Goal: Information Seeking & Learning: Check status

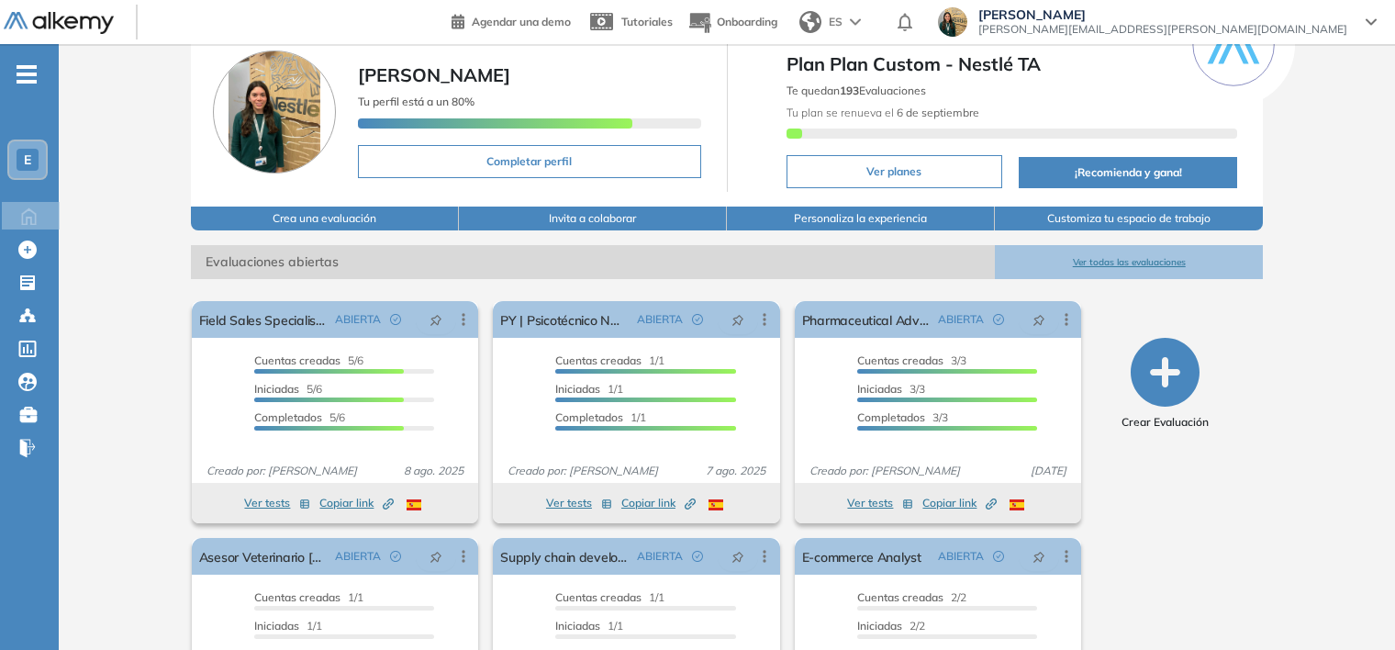
scroll to position [184, 0]
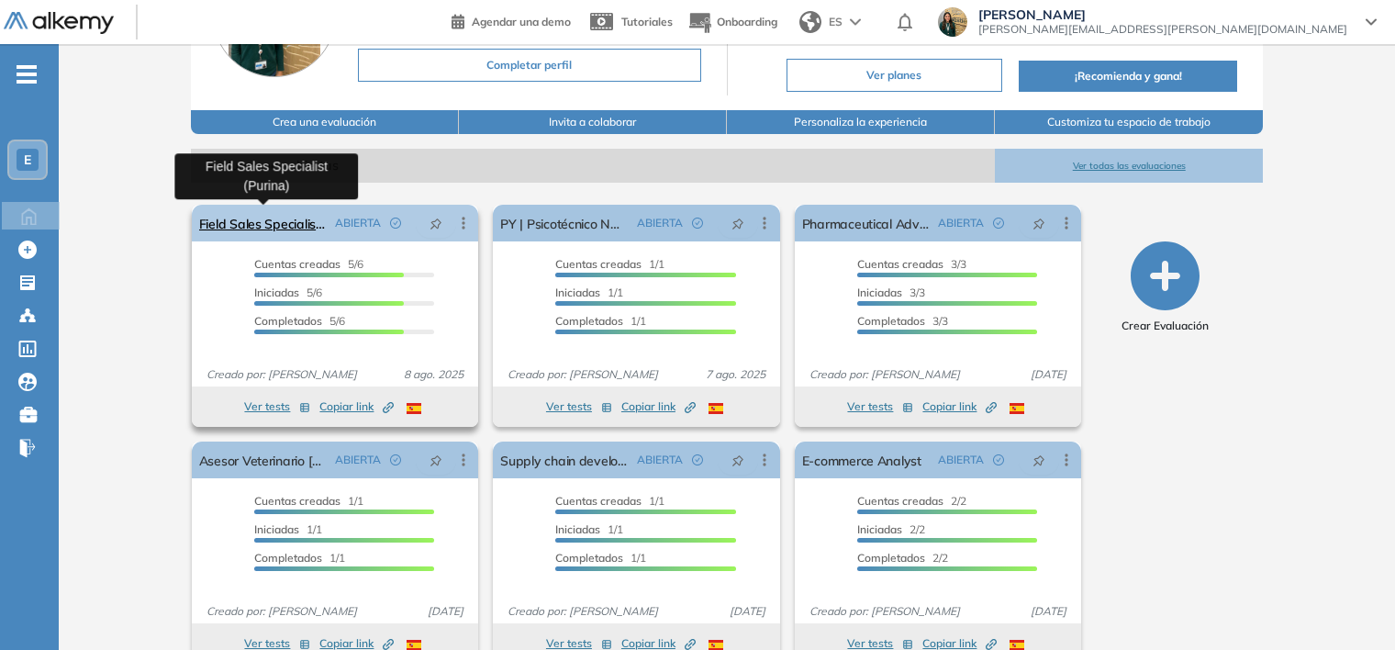
click at [269, 224] on link "Field Sales Specialist (Purina)" at bounding box center [263, 223] width 129 height 37
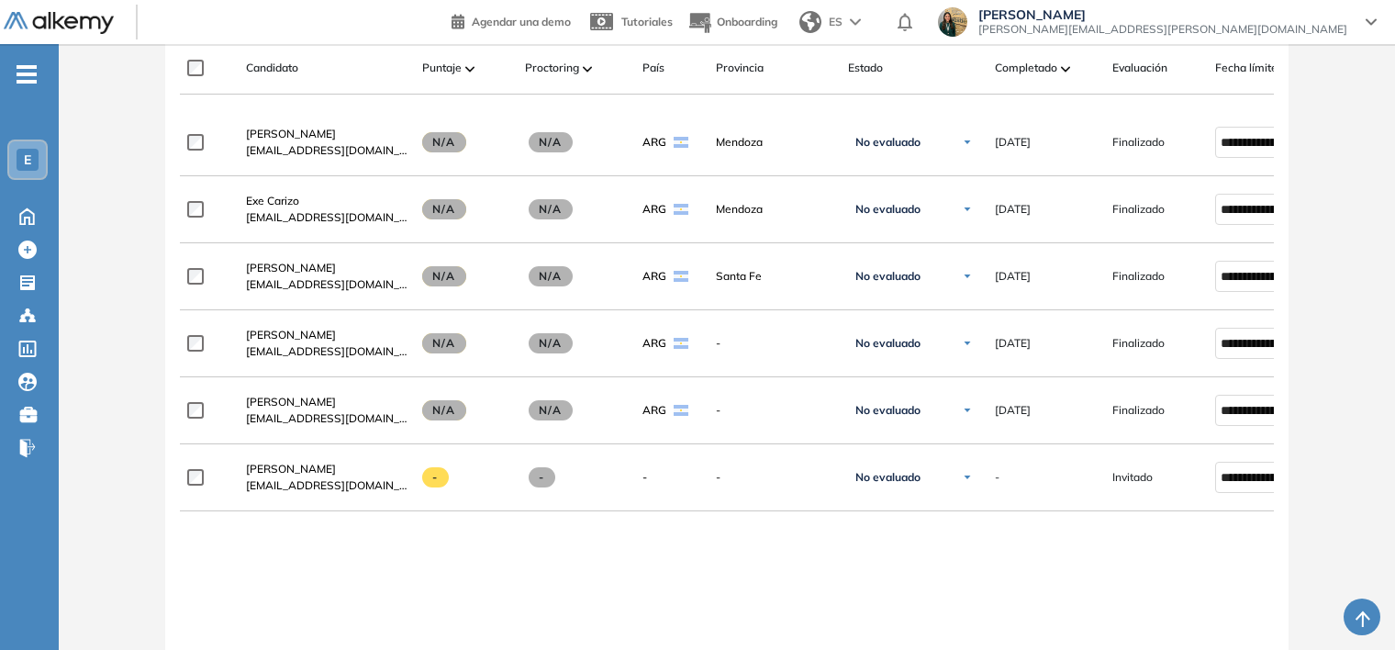
scroll to position [551, 0]
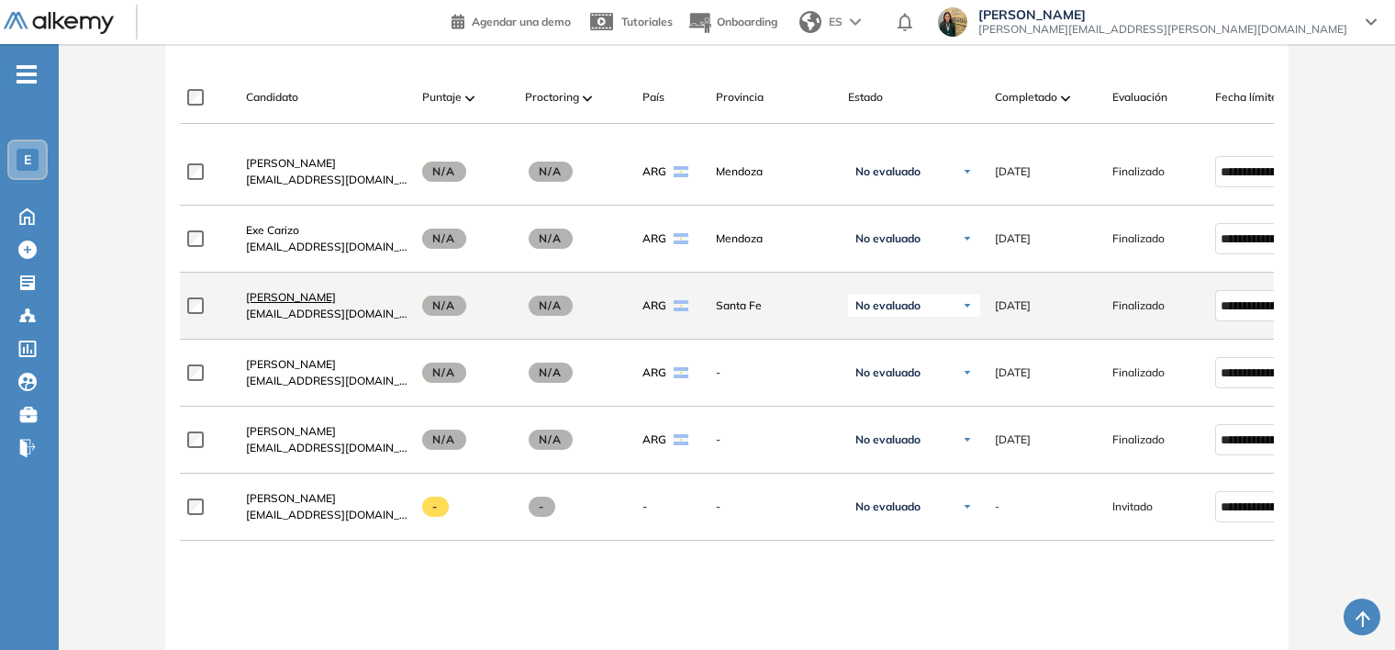
click at [266, 304] on span "[PERSON_NAME]" at bounding box center [291, 297] width 90 height 14
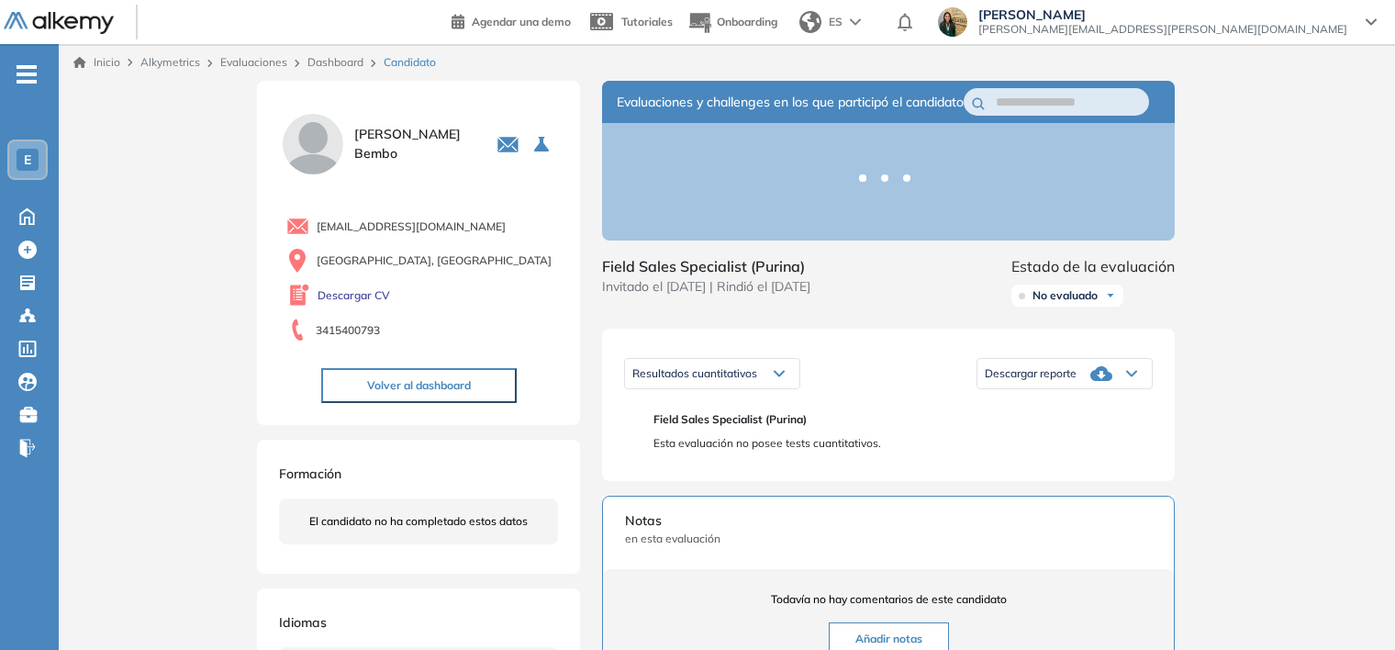
click at [1120, 391] on div "Descargar reporte" at bounding box center [1064, 373] width 174 height 37
click at [1093, 412] on li "Descargar informe completo" at bounding box center [1054, 403] width 136 height 18
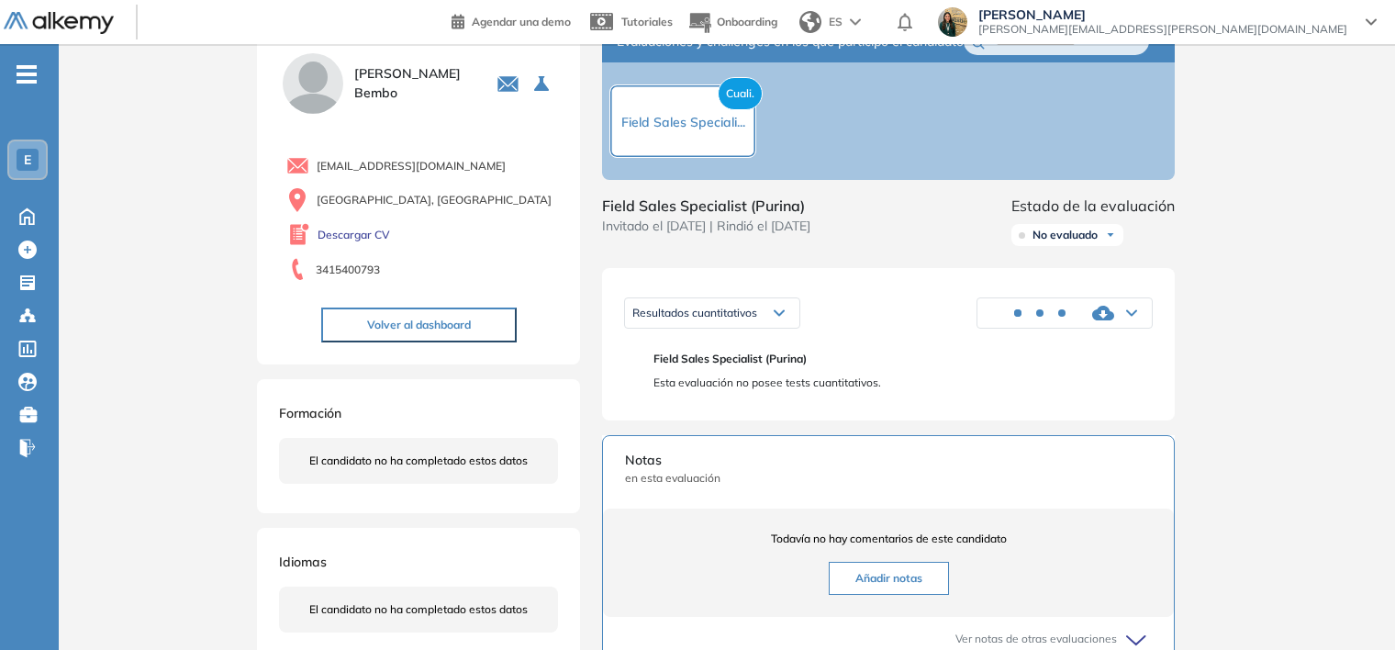
scroll to position [92, 0]
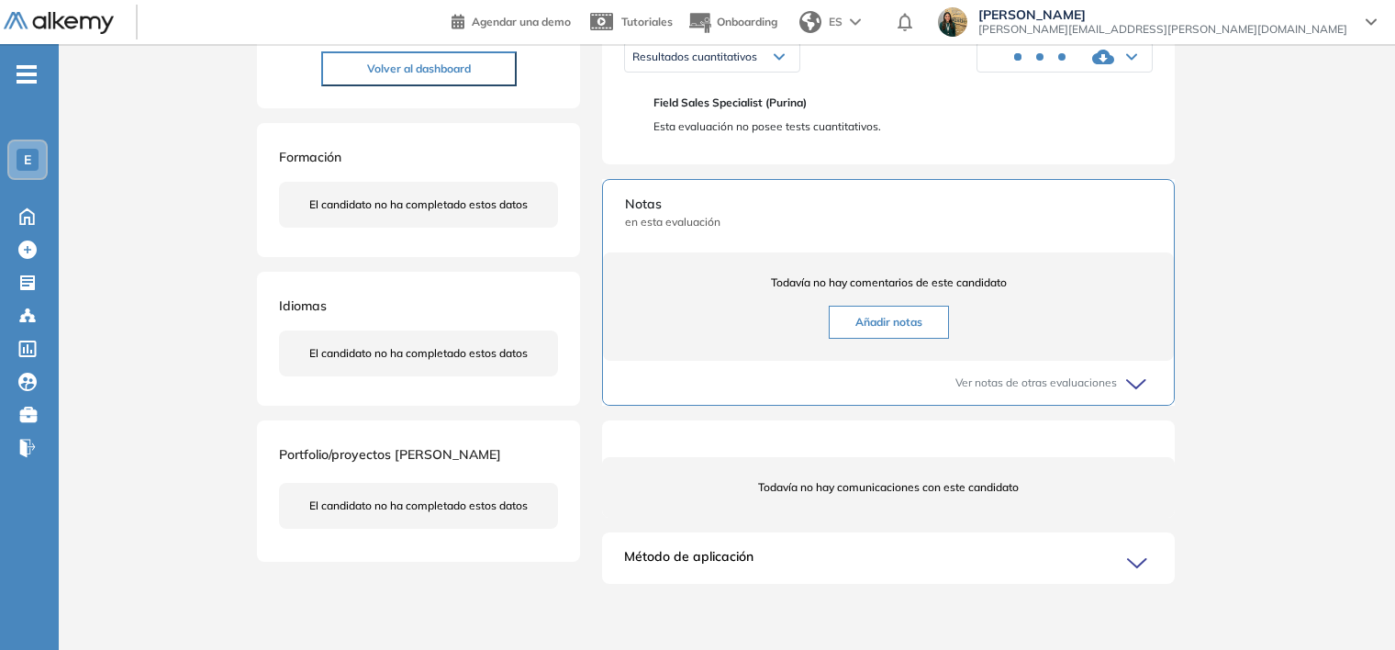
click at [1241, 513] on div "Inicio Alkymetrics Evaluaciones Dashboard Candidato Duración : 00:00:00 Cantida…" at bounding box center [727, 188] width 1336 height 922
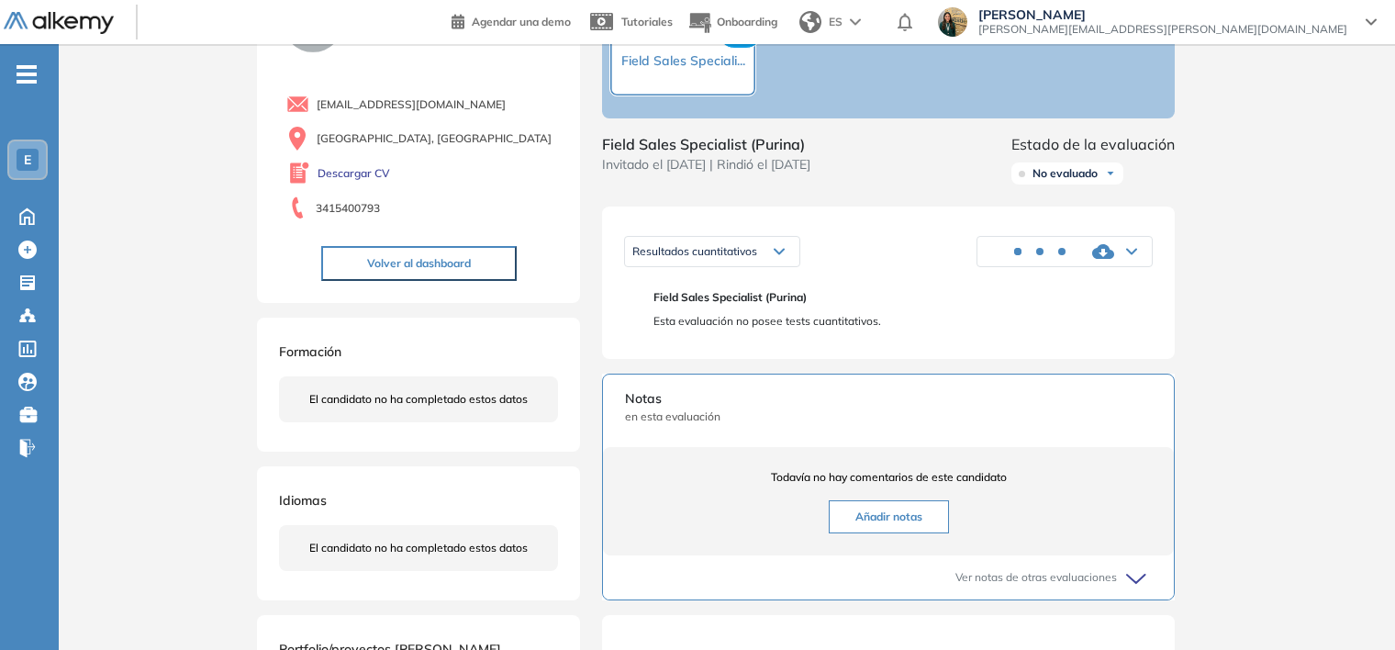
scroll to position [59, 0]
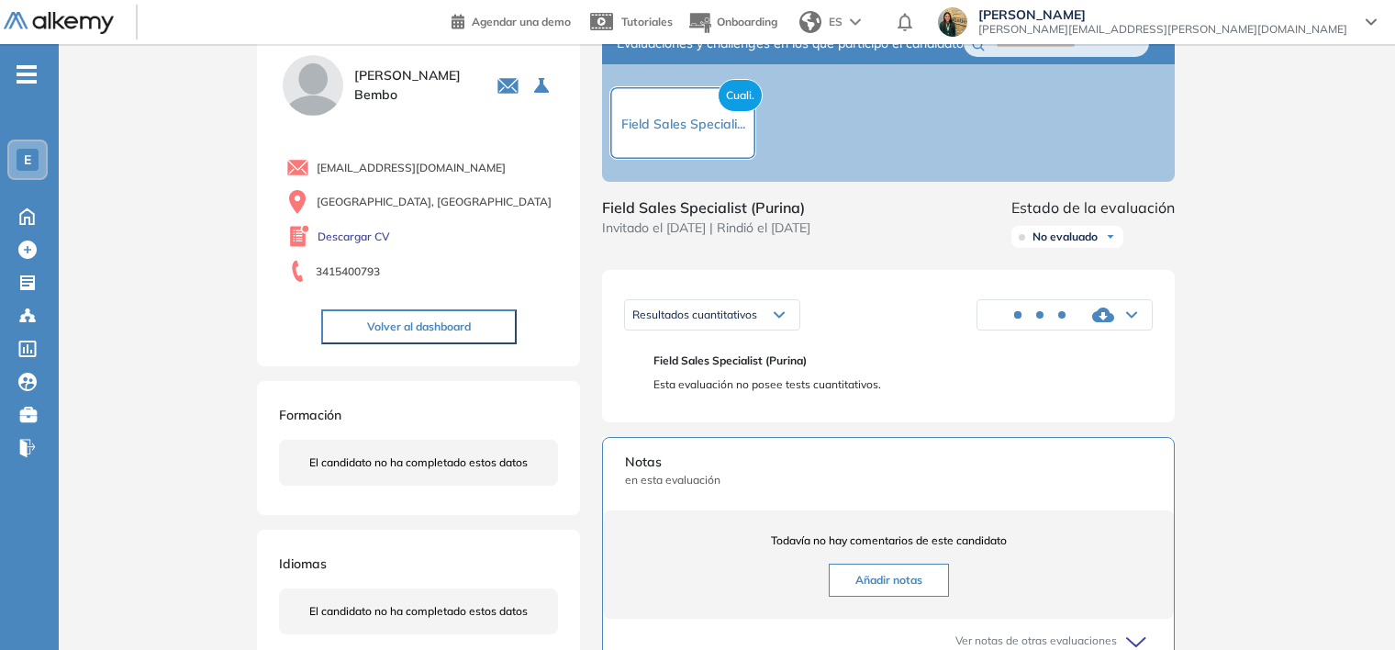
click at [1211, 452] on div "Inicio Alkymetrics Evaluaciones Dashboard Candidato Duración : 00:00:00 Cantida…" at bounding box center [727, 446] width 1336 height 922
click at [1120, 333] on div at bounding box center [1064, 314] width 174 height 37
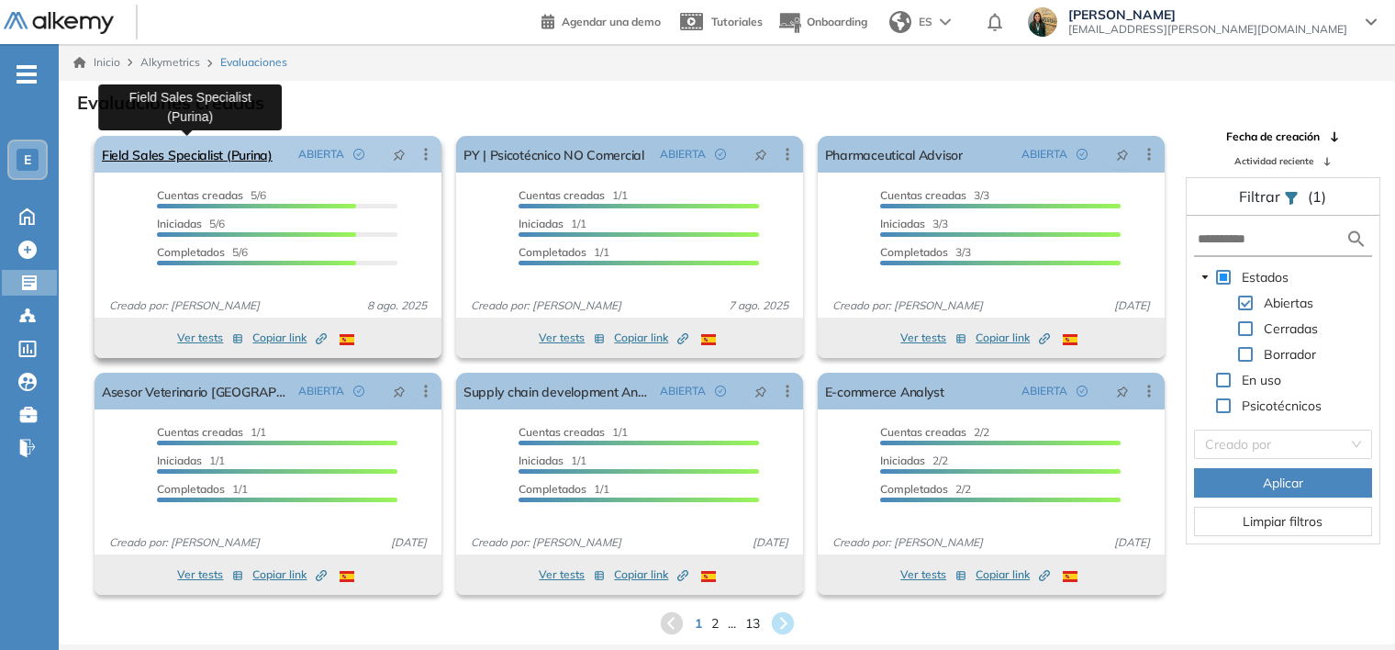
click at [169, 143] on link "Field Sales Specialist (Purina)" at bounding box center [187, 154] width 171 height 37
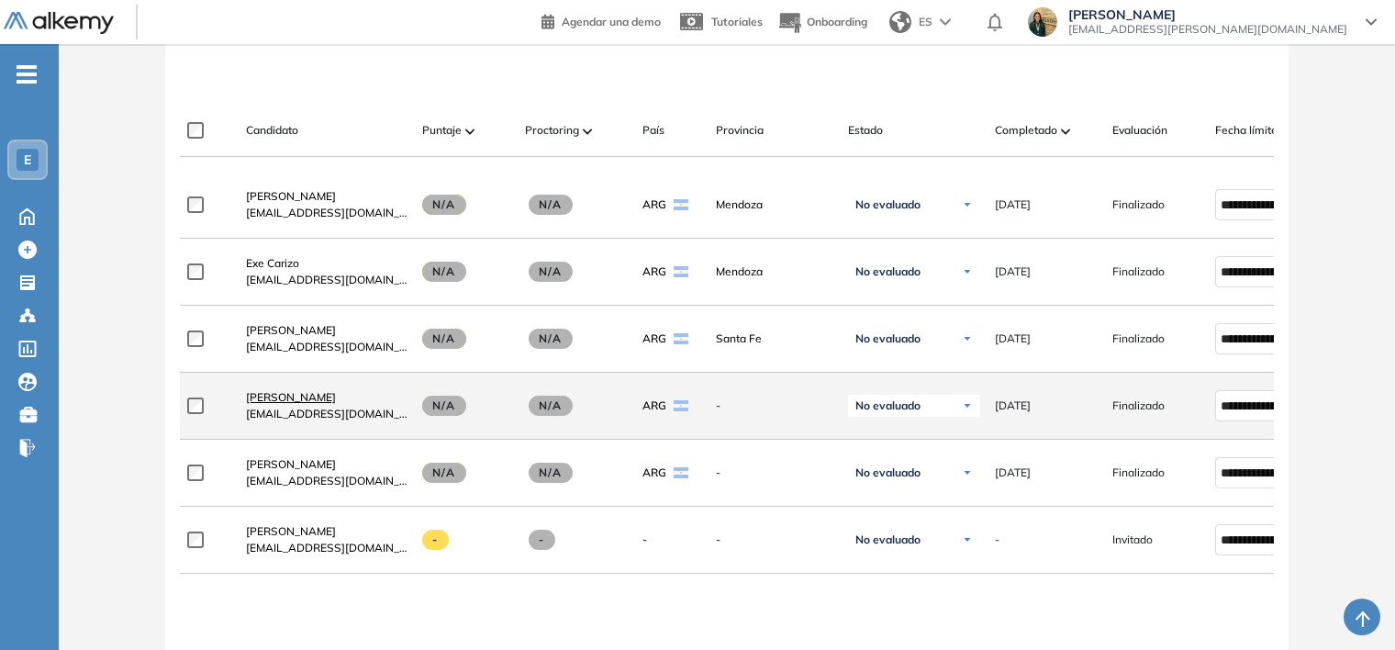
scroll to position [551, 0]
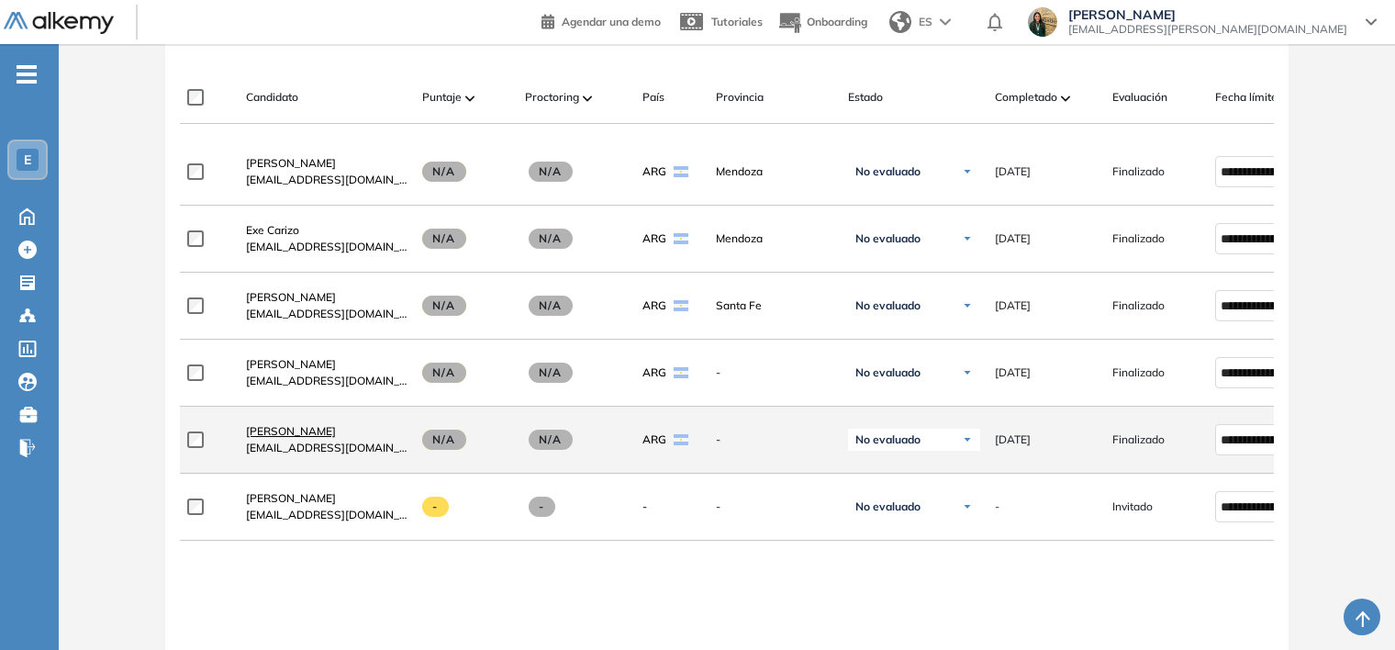
click at [297, 435] on span "[PERSON_NAME]" at bounding box center [291, 431] width 90 height 14
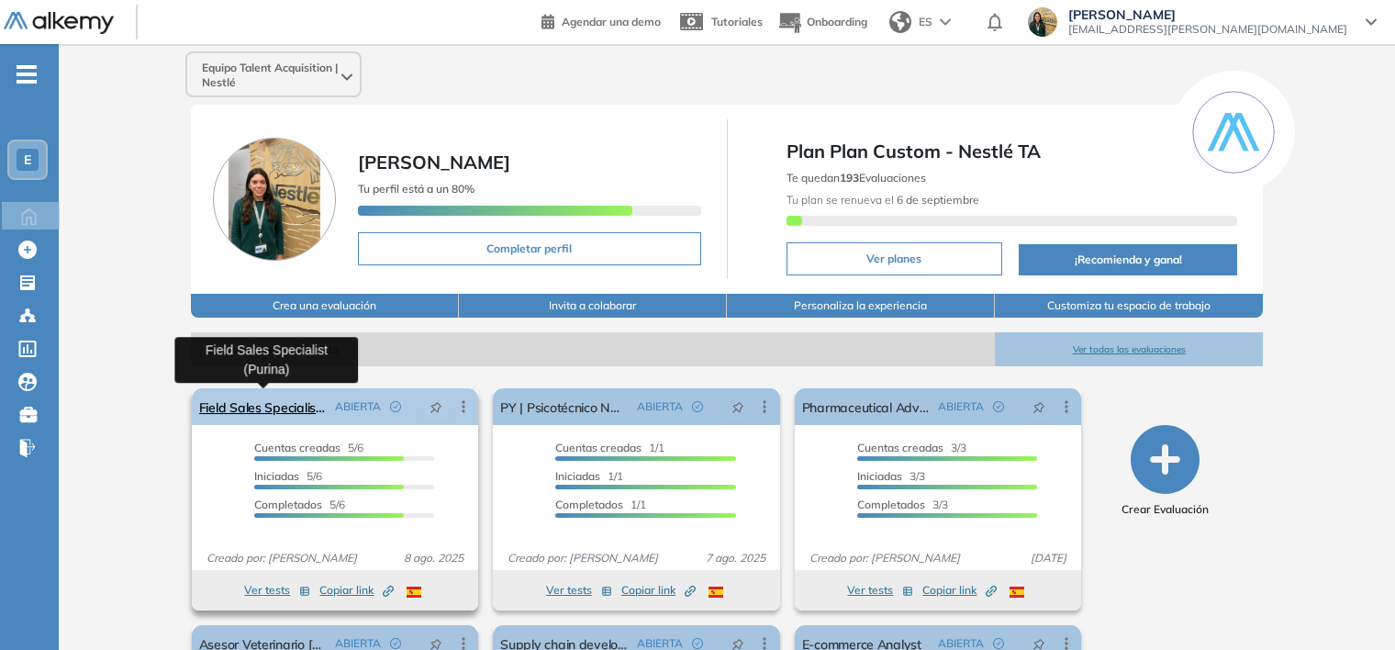
click at [276, 406] on link "Field Sales Specialist (Purina)" at bounding box center [263, 406] width 129 height 37
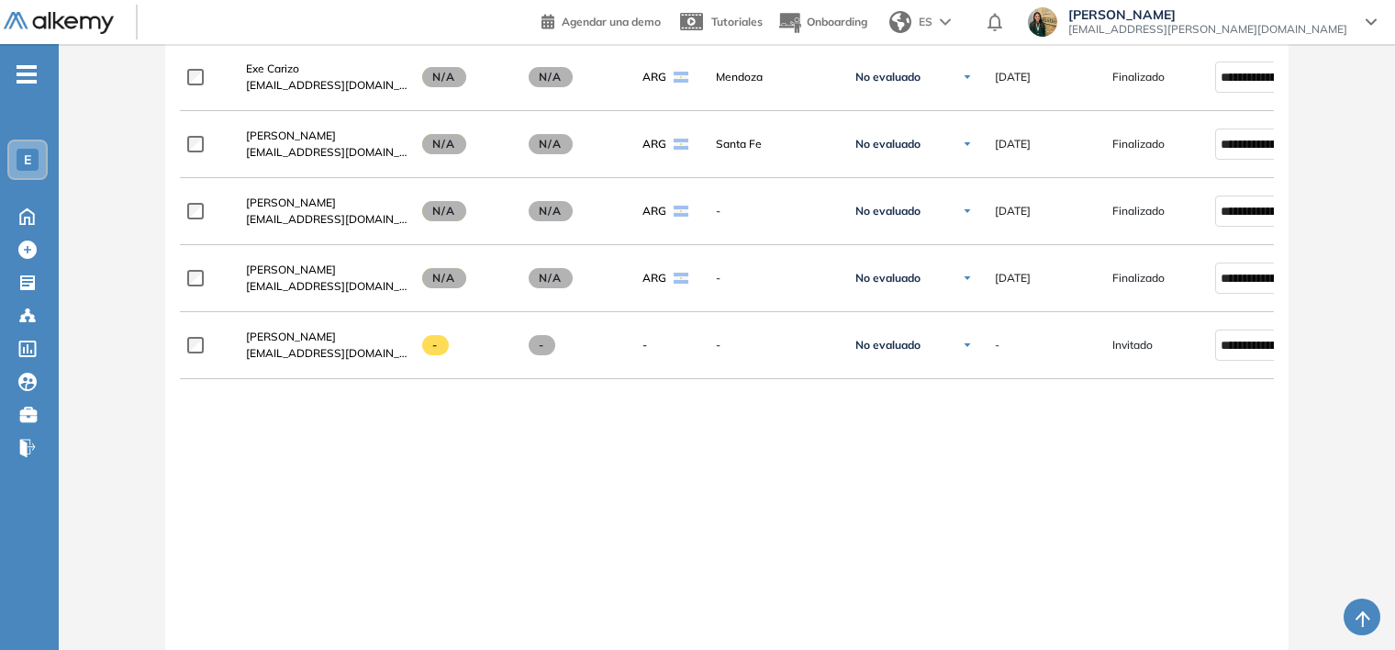
scroll to position [734, 0]
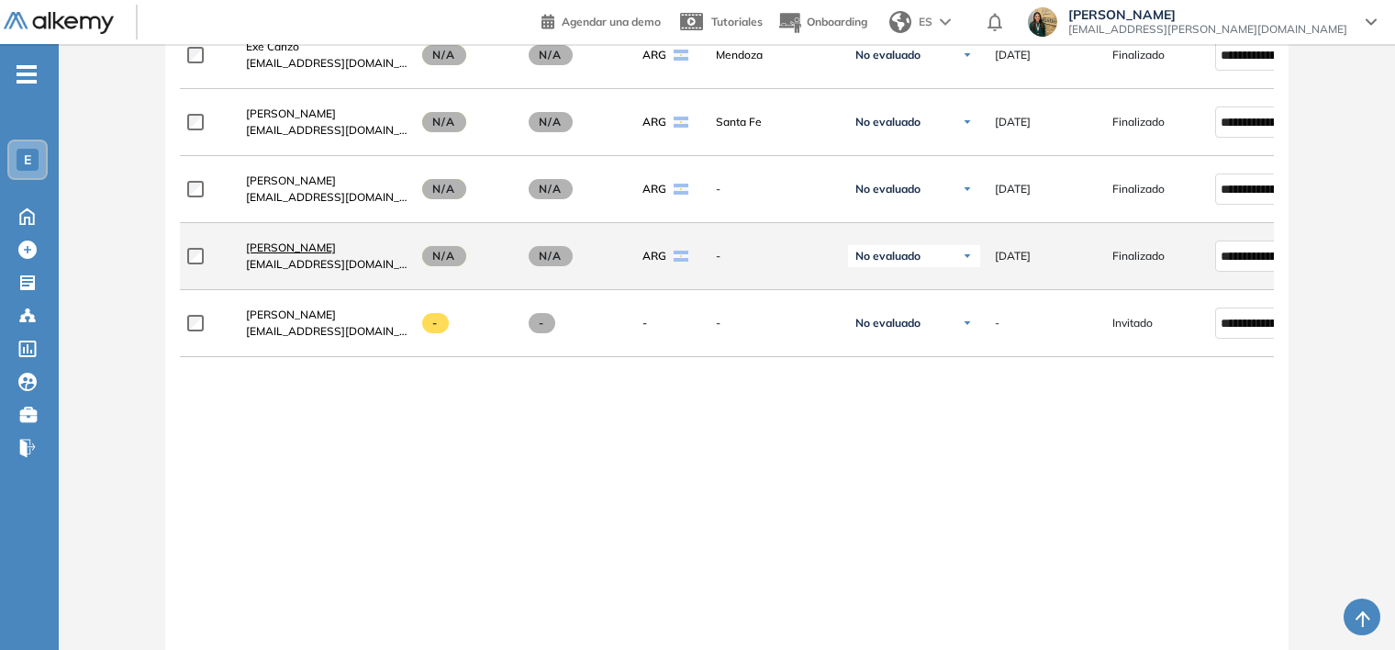
click at [297, 254] on span "[PERSON_NAME]" at bounding box center [291, 247] width 90 height 14
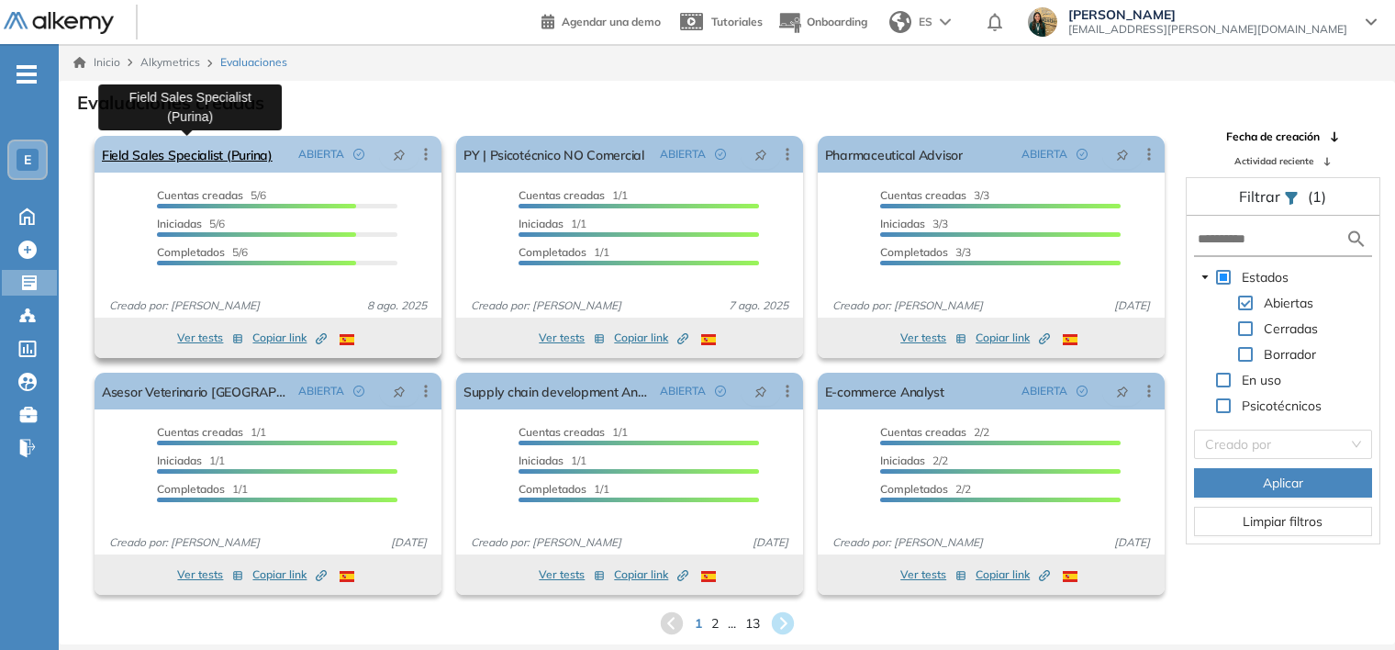
click at [218, 162] on link "Field Sales Specialist (Purina)" at bounding box center [187, 154] width 171 height 37
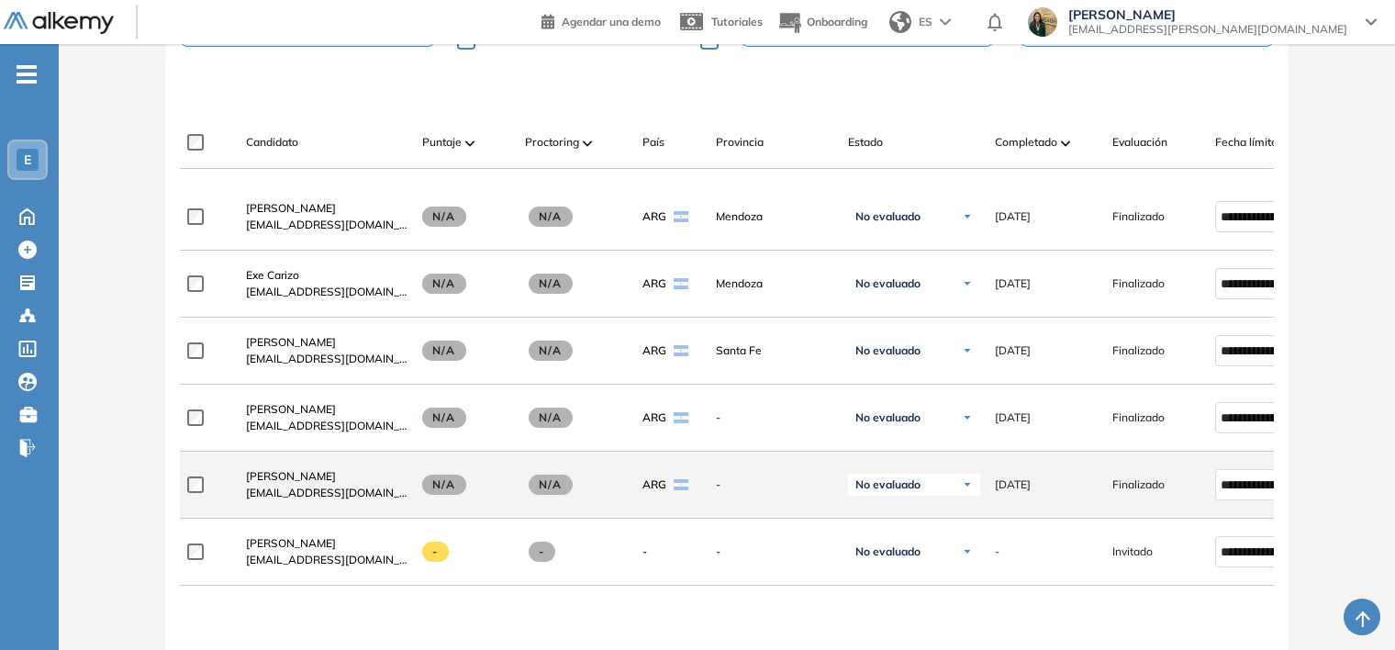
scroll to position [642, 0]
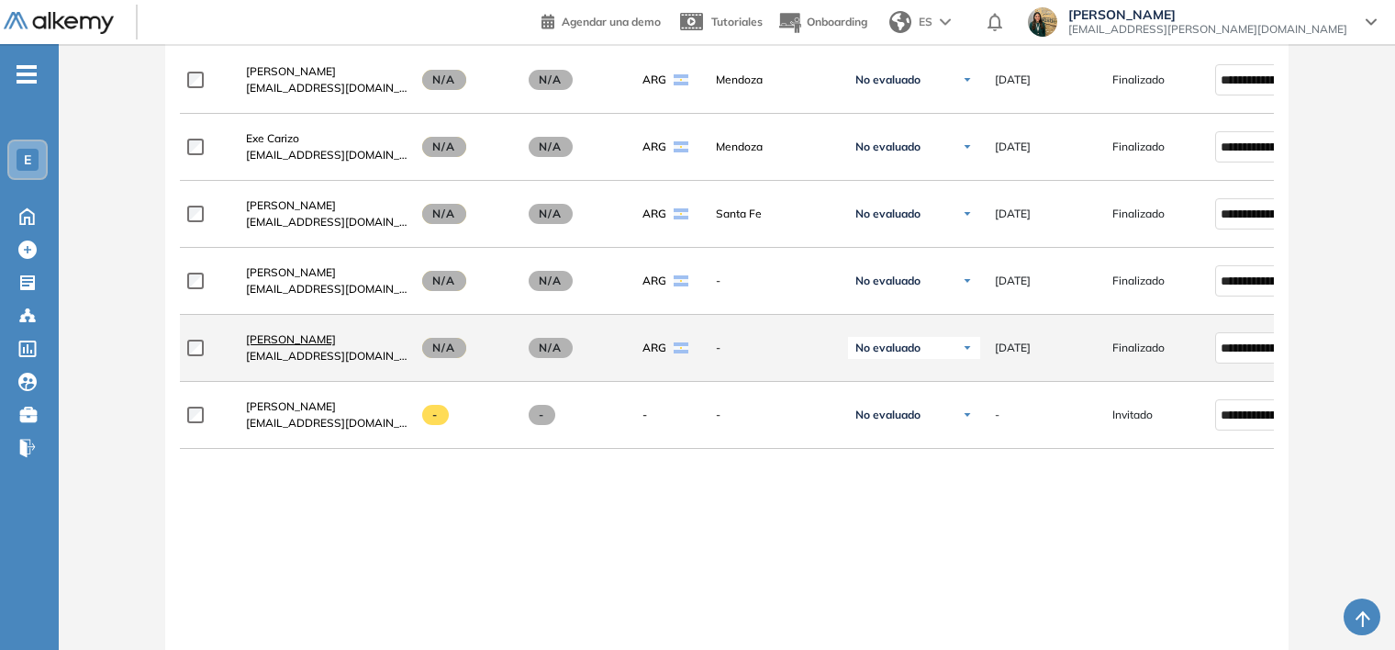
click at [257, 338] on span "[PERSON_NAME]" at bounding box center [291, 339] width 90 height 14
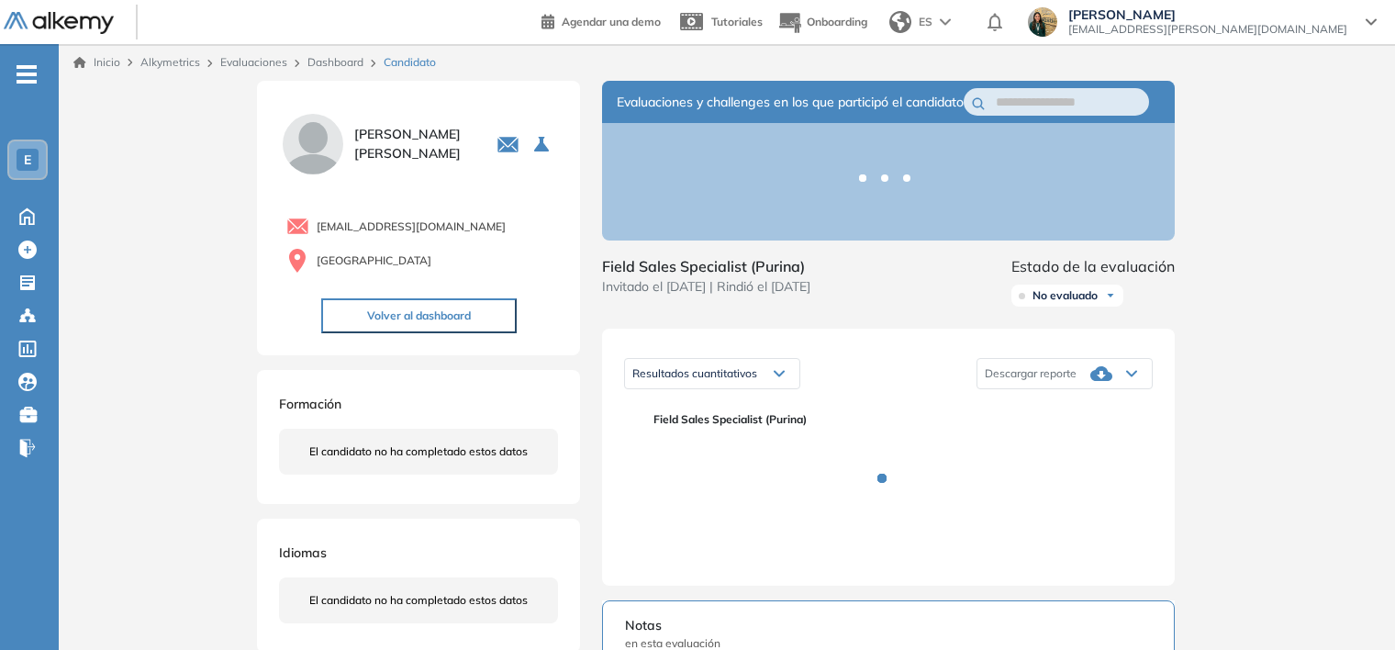
scroll to position [92, 0]
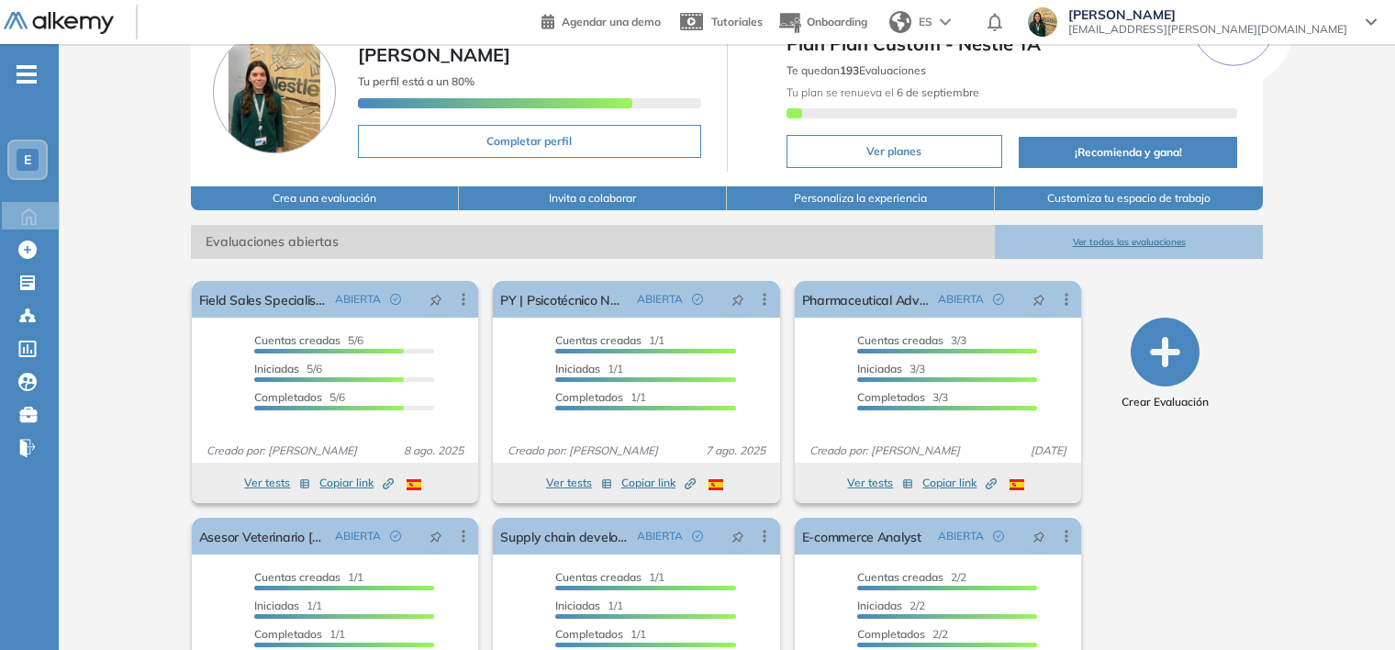
scroll to position [219, 0]
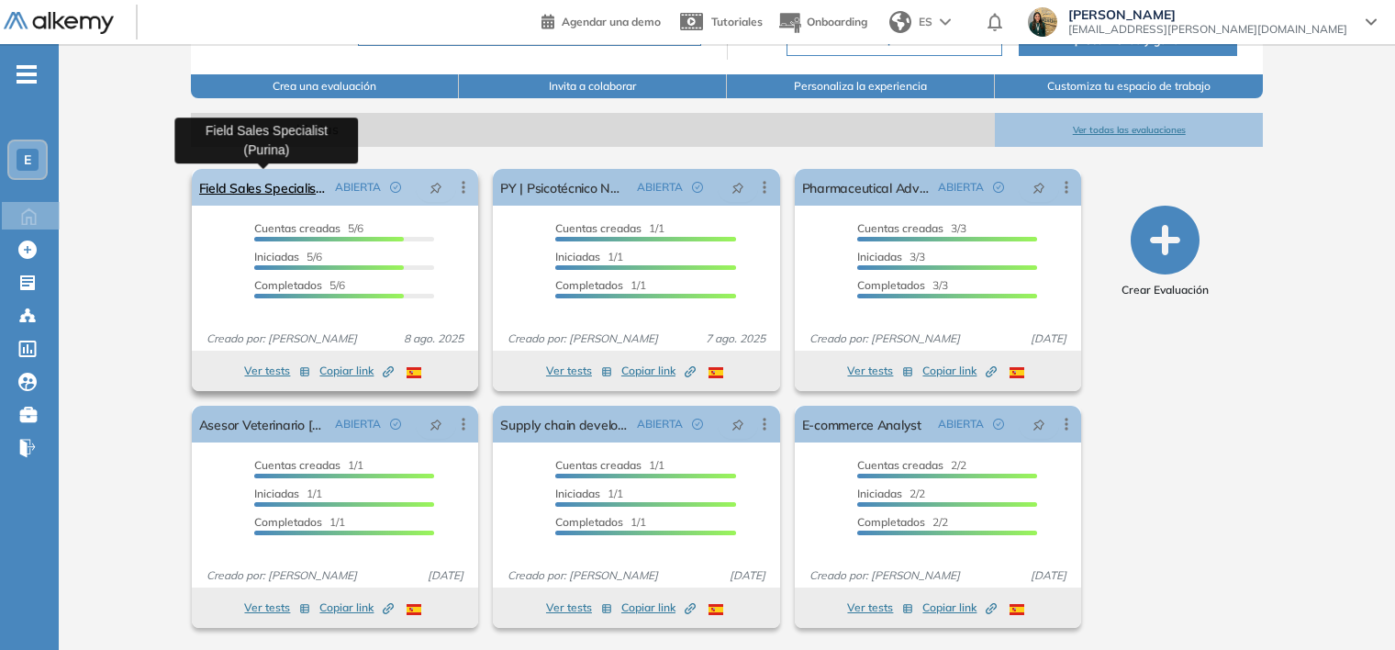
click at [262, 178] on link "Field Sales Specialist (Purina)" at bounding box center [263, 187] width 129 height 37
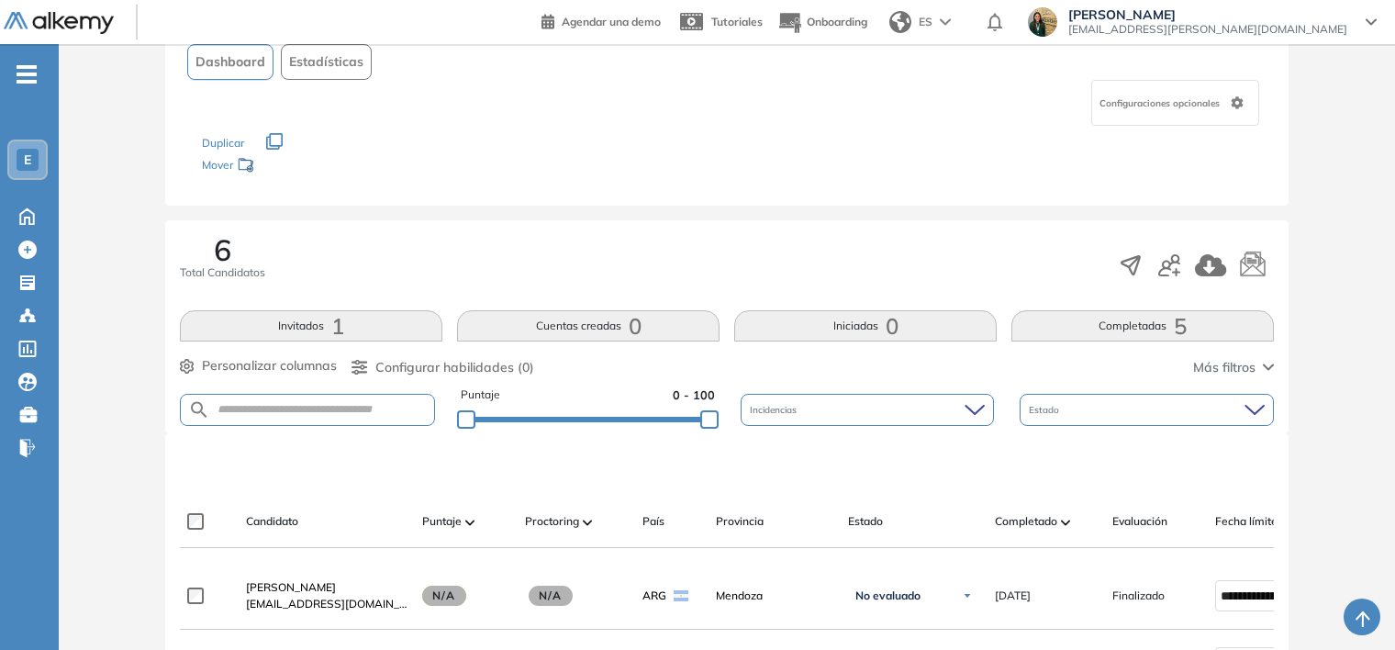
scroll to position [367, 0]
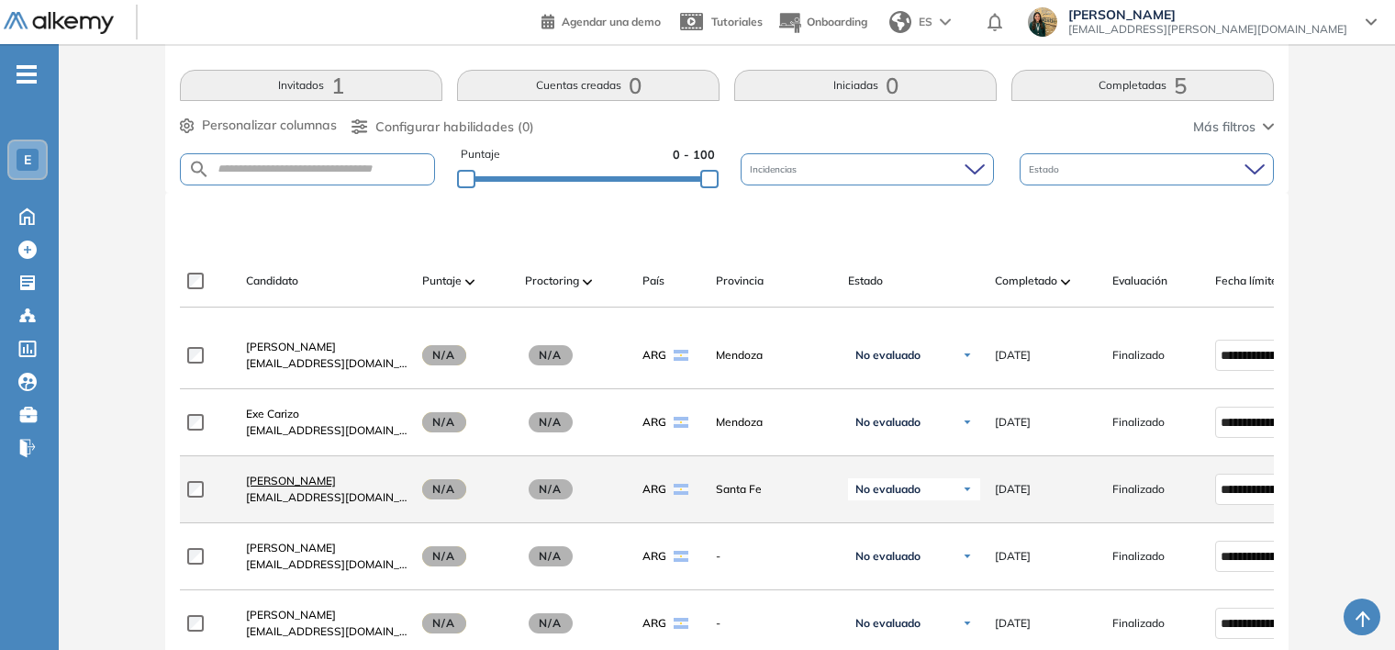
click at [257, 485] on span "[PERSON_NAME]" at bounding box center [291, 481] width 90 height 14
click at [257, 485] on div "¿Permitir descargar certificado y ver resultados? Solo para quienes hayan compl…" at bounding box center [727, 380] width 1336 height 1407
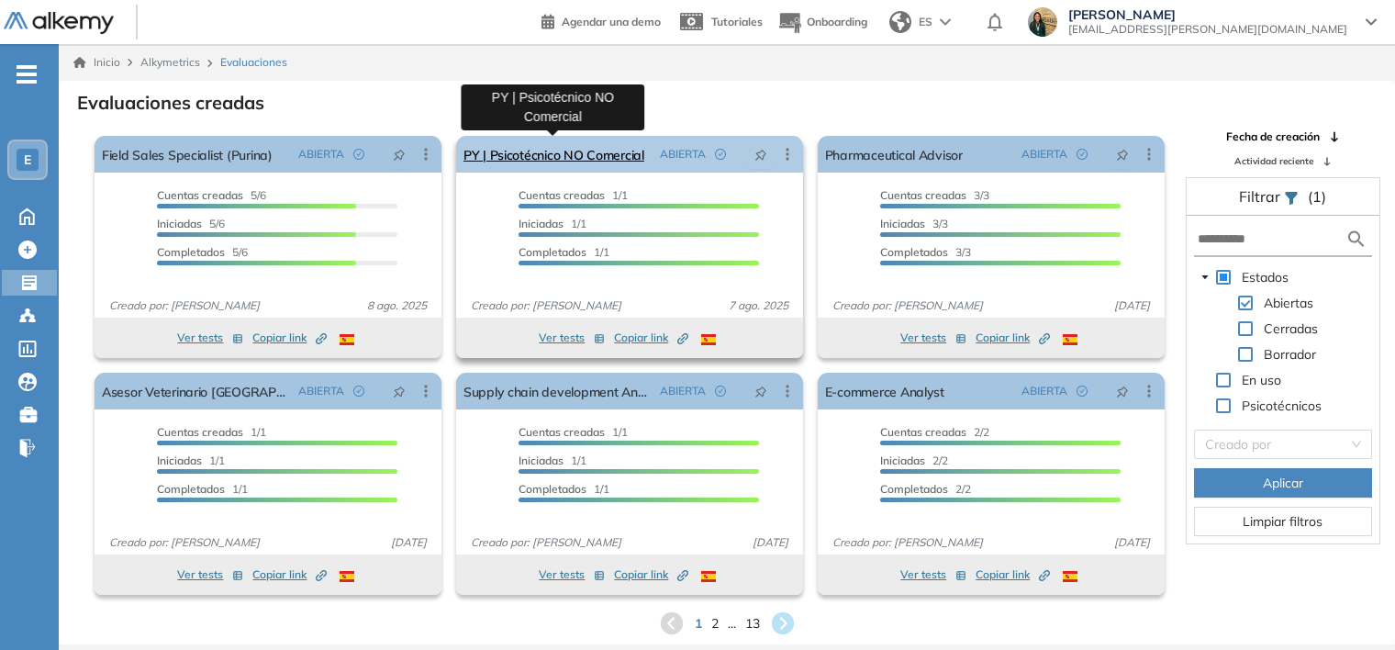
click at [499, 140] on link "PY | Psicotécnico NO Comercial" at bounding box center [553, 154] width 181 height 37
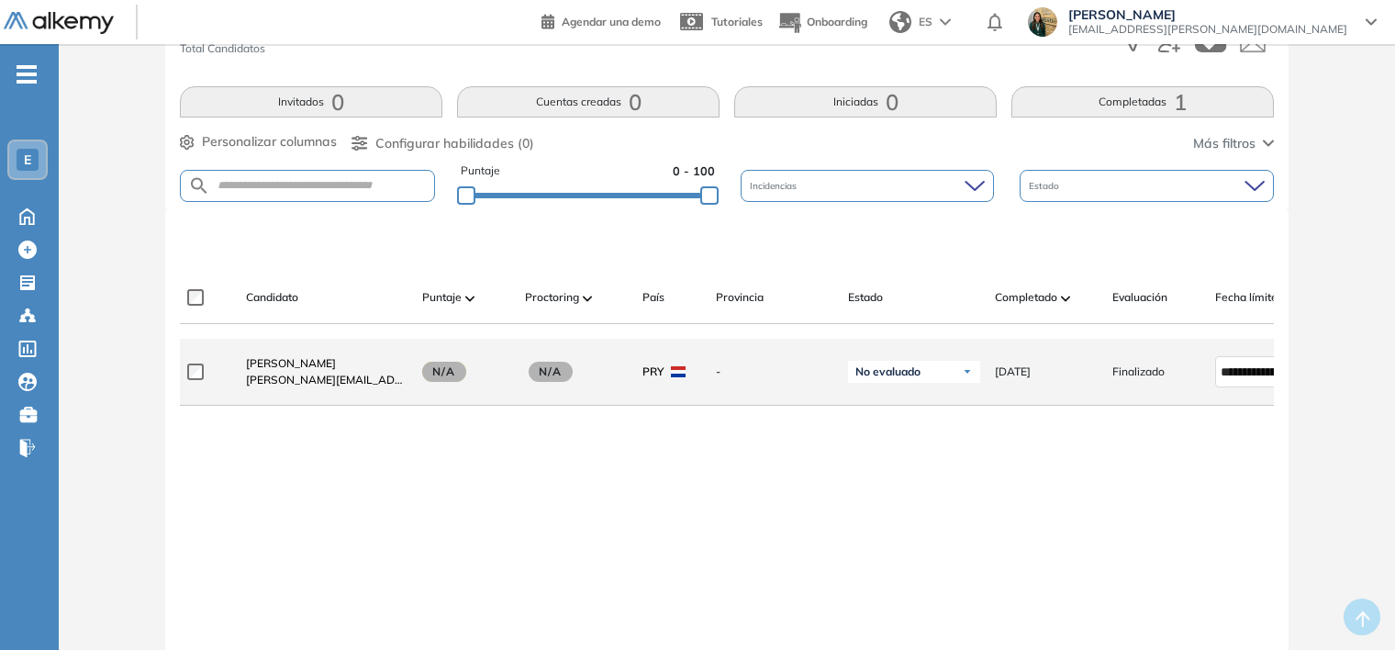
scroll to position [367, 0]
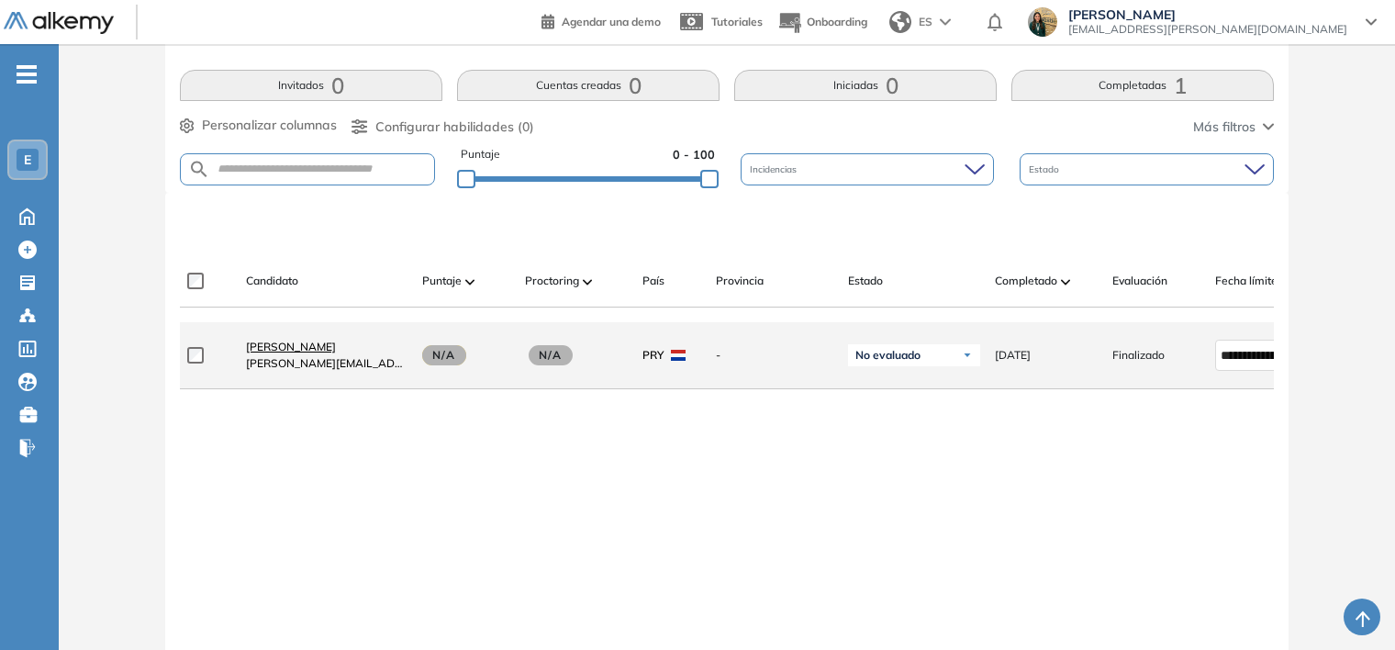
click at [282, 349] on span "[PERSON_NAME]" at bounding box center [291, 347] width 90 height 14
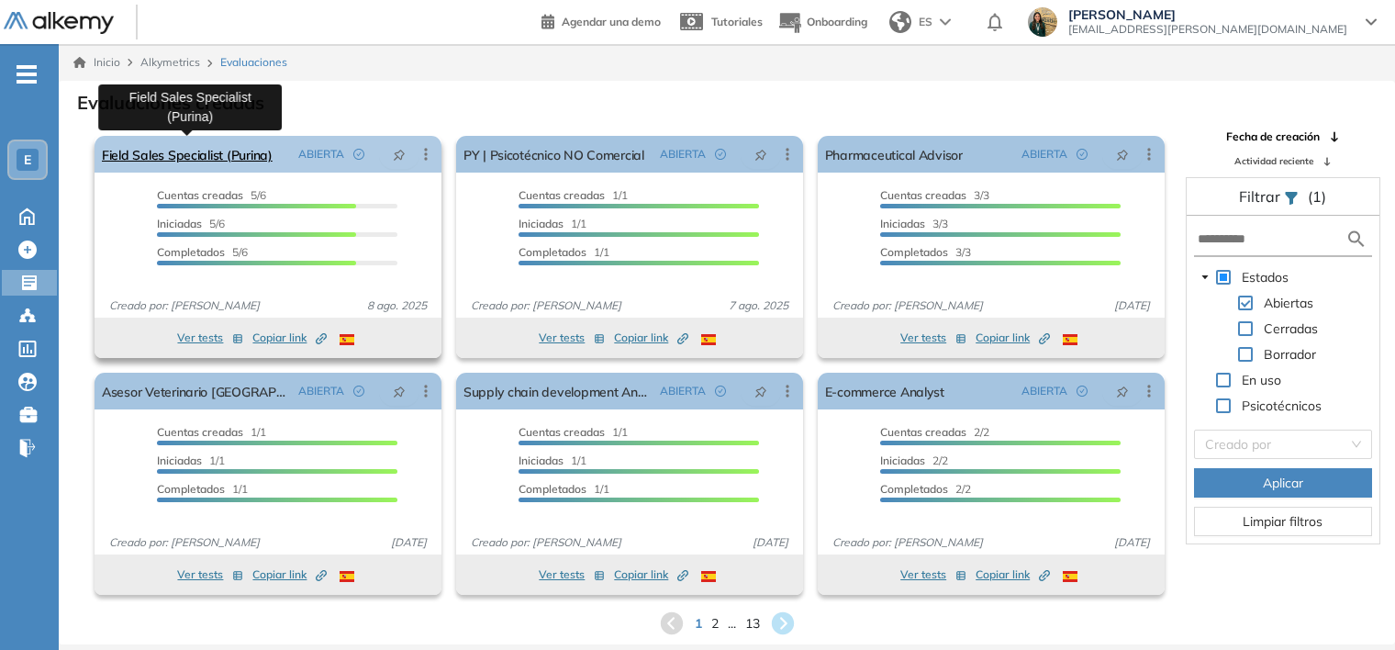
click at [239, 147] on link "Field Sales Specialist (Purina)" at bounding box center [187, 154] width 171 height 37
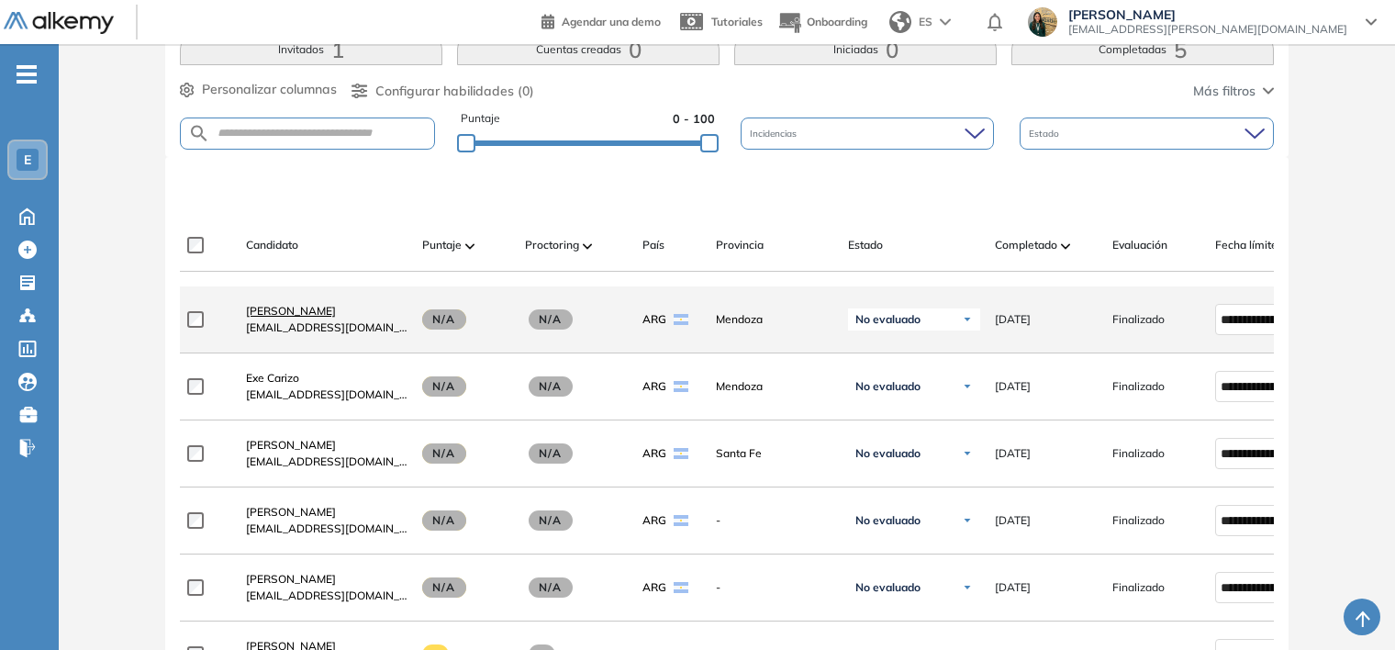
scroll to position [551, 0]
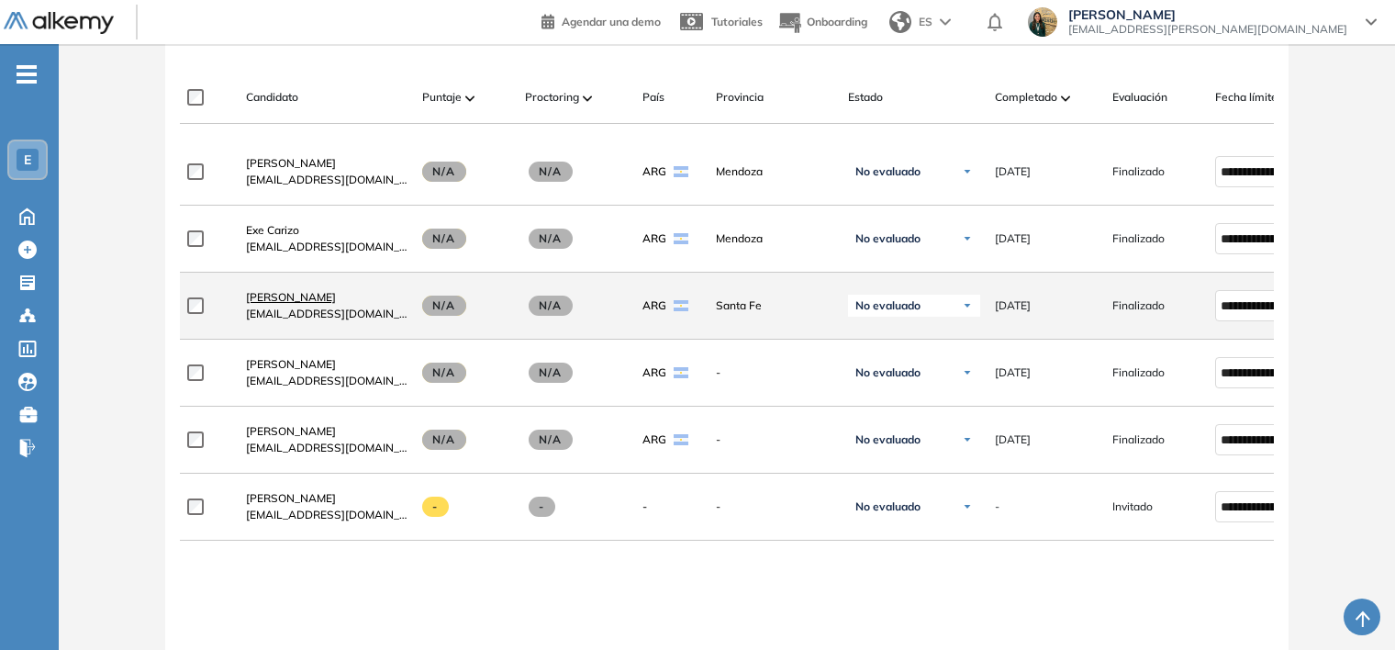
click at [307, 303] on span "[PERSON_NAME]" at bounding box center [291, 297] width 90 height 14
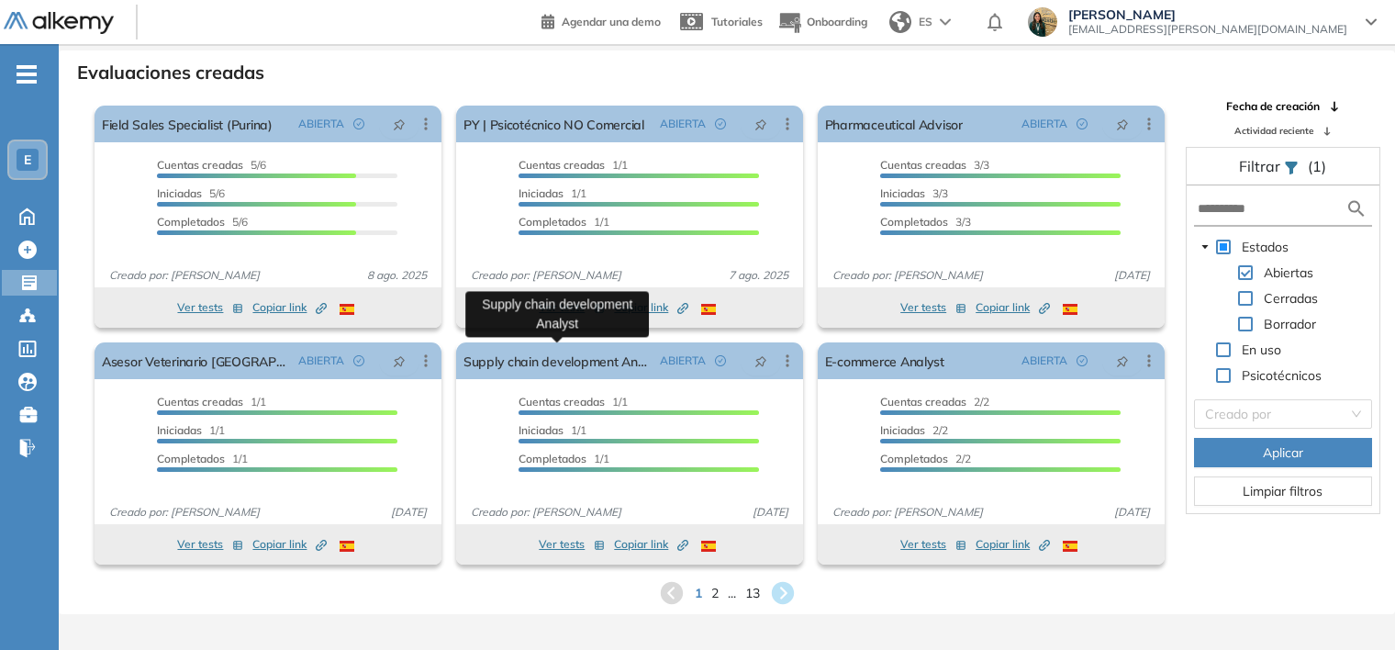
scroll to position [44, 0]
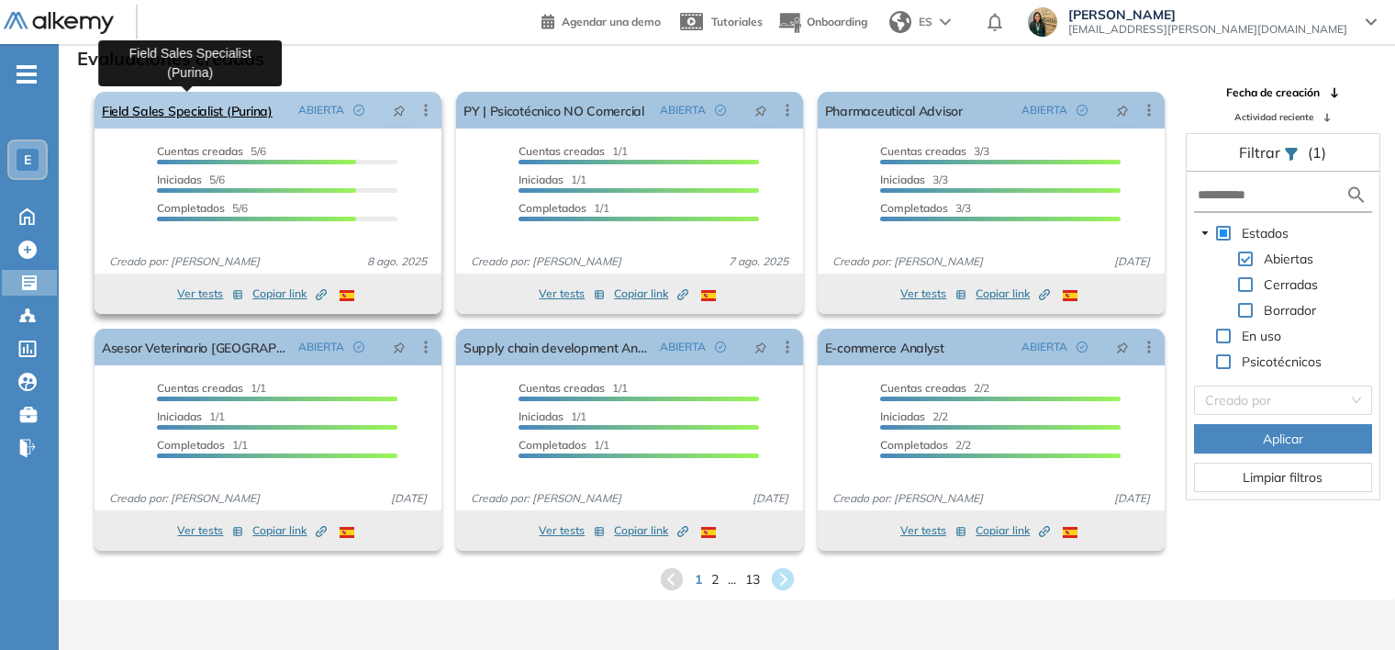
click at [166, 99] on link "Field Sales Specialist (Purina)" at bounding box center [187, 110] width 171 height 37
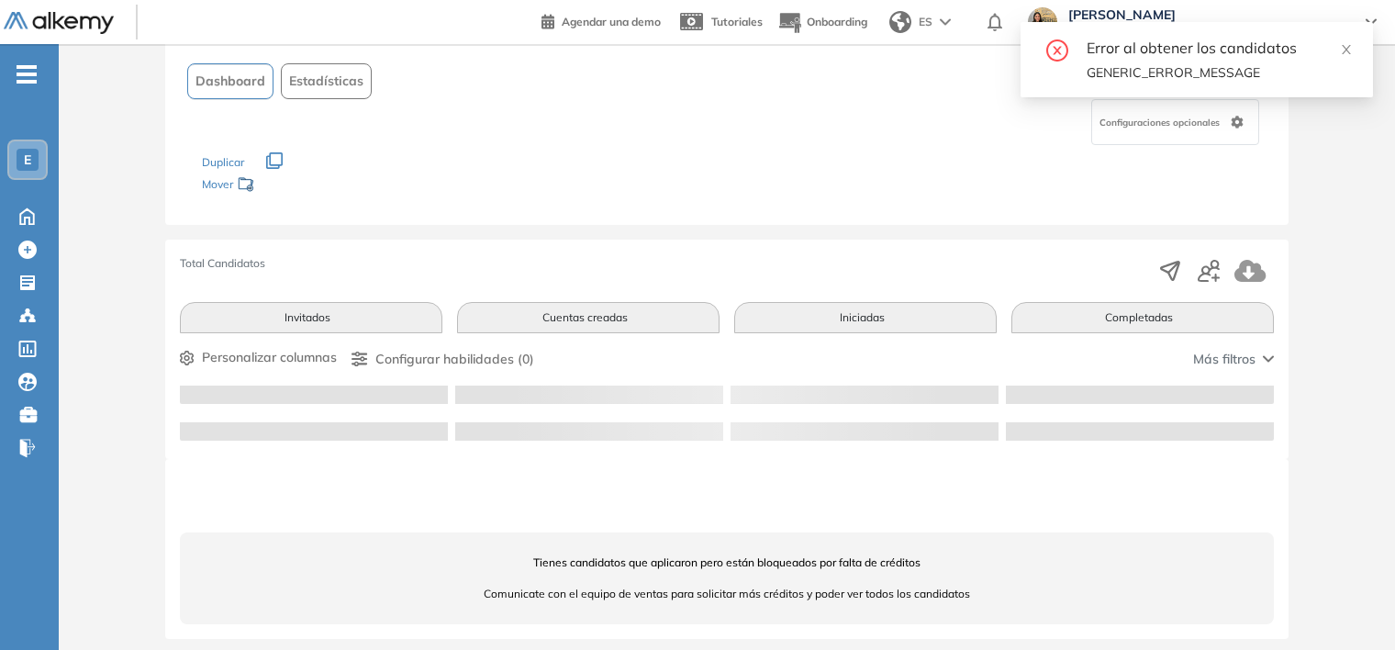
scroll to position [117, 0]
